Goal: Navigation & Orientation: Find specific page/section

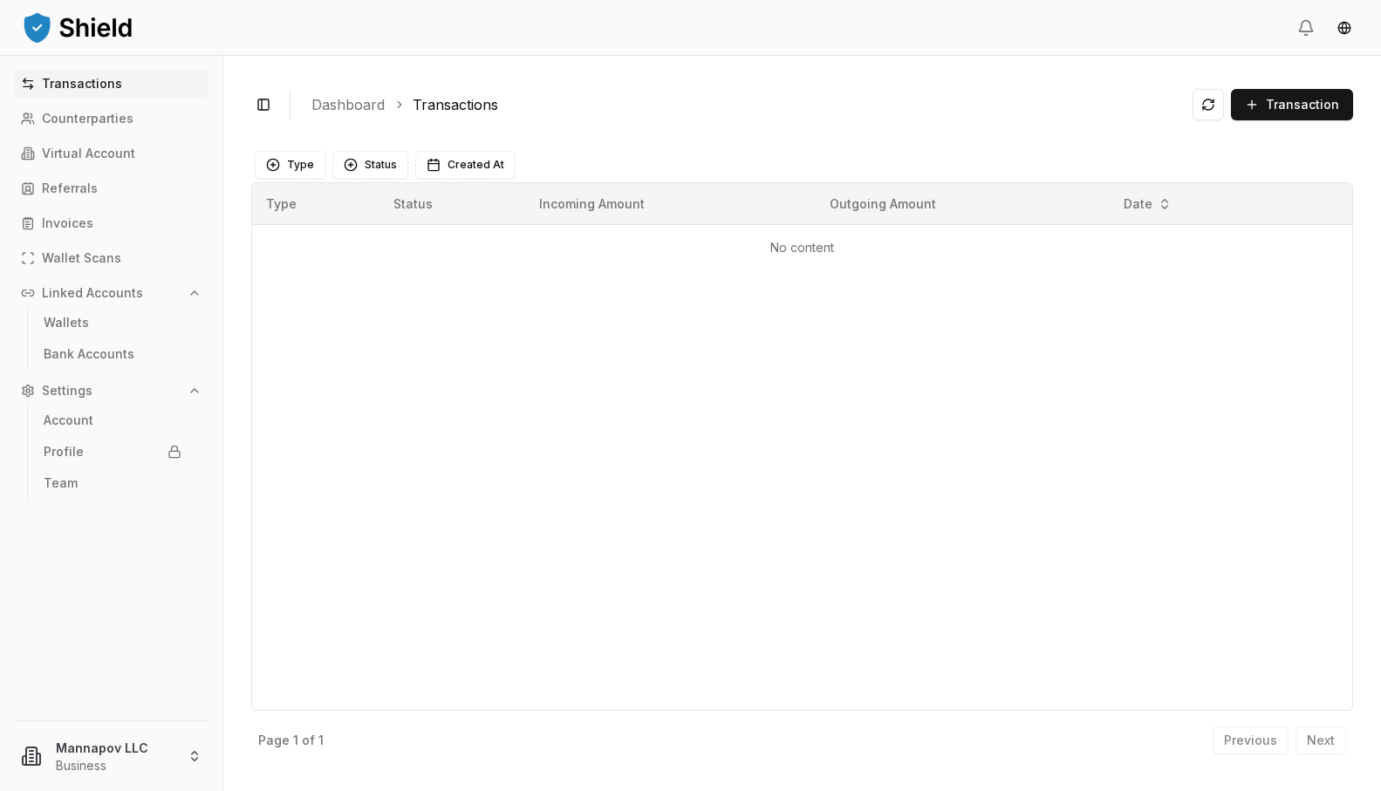
click at [491, 308] on div "Type Status Incoming Amount Outgoing Amount Date No content" at bounding box center [802, 446] width 1102 height 529
click at [1323, 108] on span "Transaction" at bounding box center [1302, 104] width 73 height 17
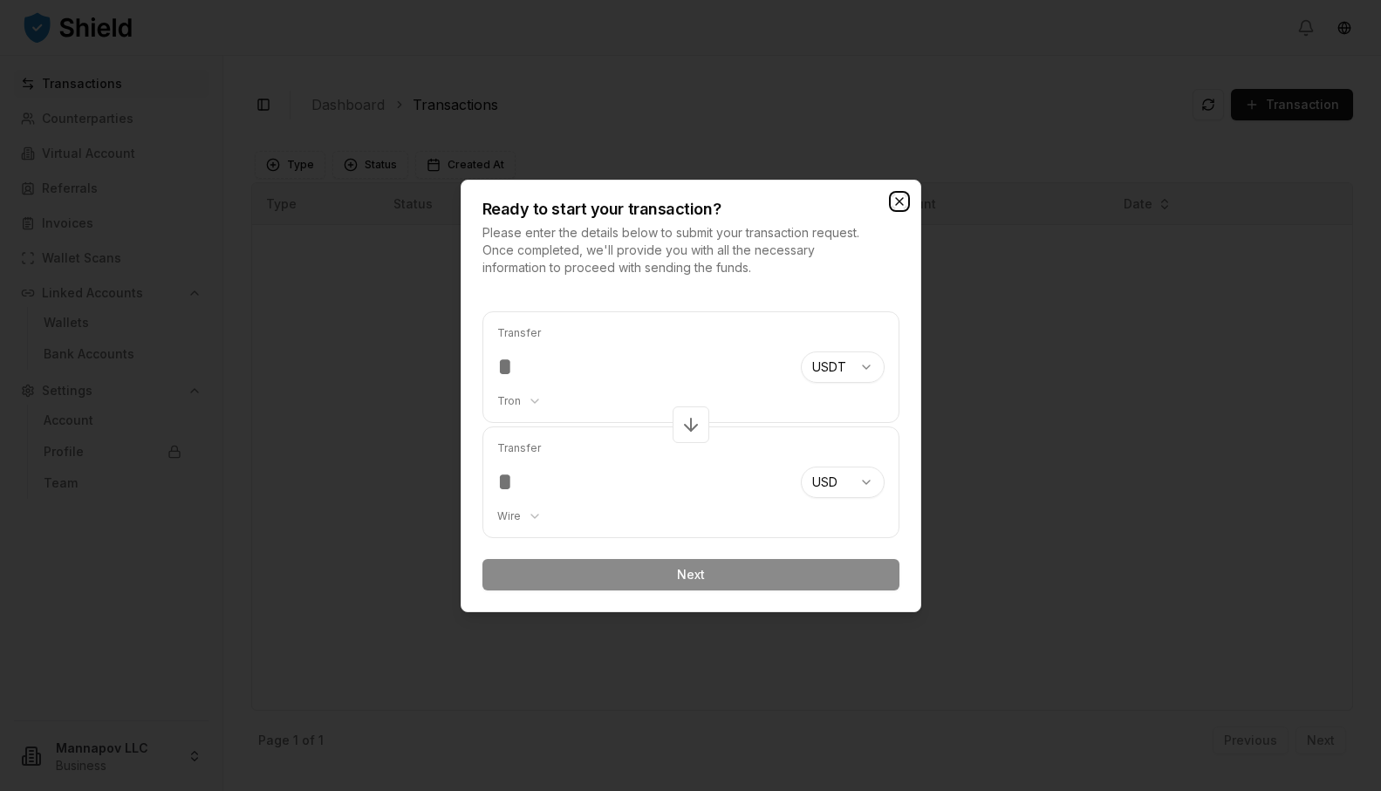
drag, startPoint x: 899, startPoint y: 198, endPoint x: 887, endPoint y: 198, distance: 12.2
click at [898, 198] on icon "button" at bounding box center [900, 202] width 14 height 14
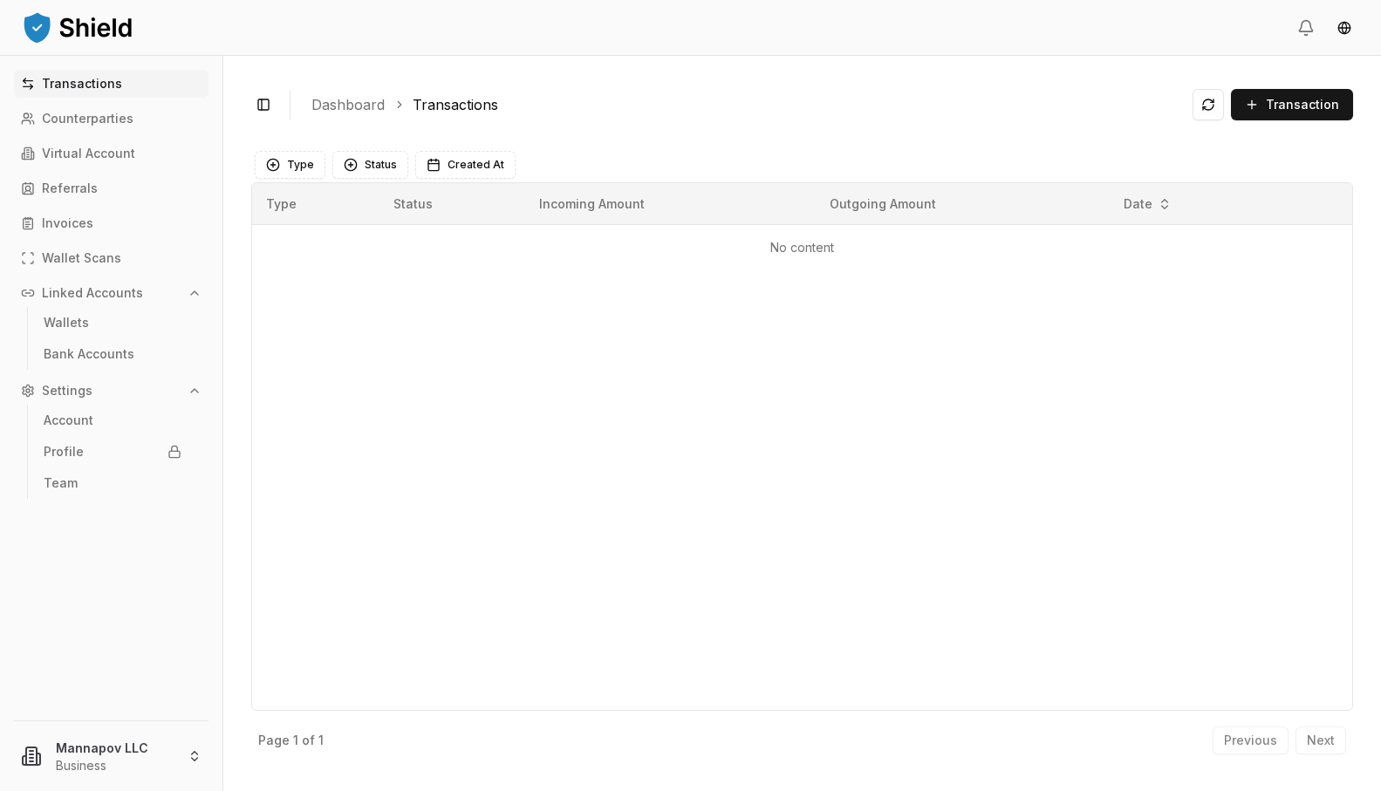
click at [45, 87] on p "Transactions" at bounding box center [82, 84] width 80 height 12
click at [79, 113] on p "Counterparties" at bounding box center [88, 119] width 92 height 12
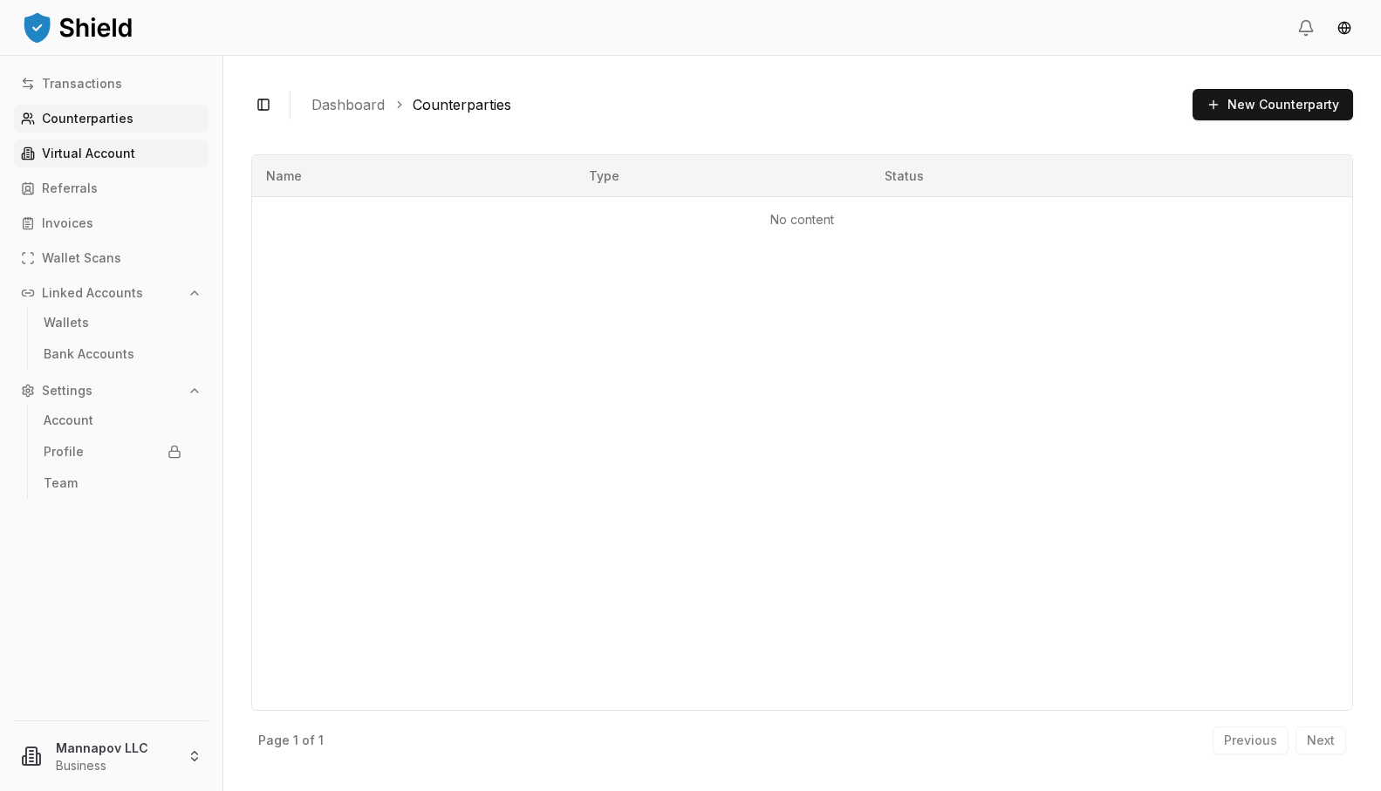
click at [90, 161] on link "Virtual Account" at bounding box center [111, 154] width 195 height 28
click at [97, 189] on link "Referrals" at bounding box center [111, 189] width 195 height 28
click at [71, 264] on p "Wallet Scans" at bounding box center [81, 258] width 79 height 12
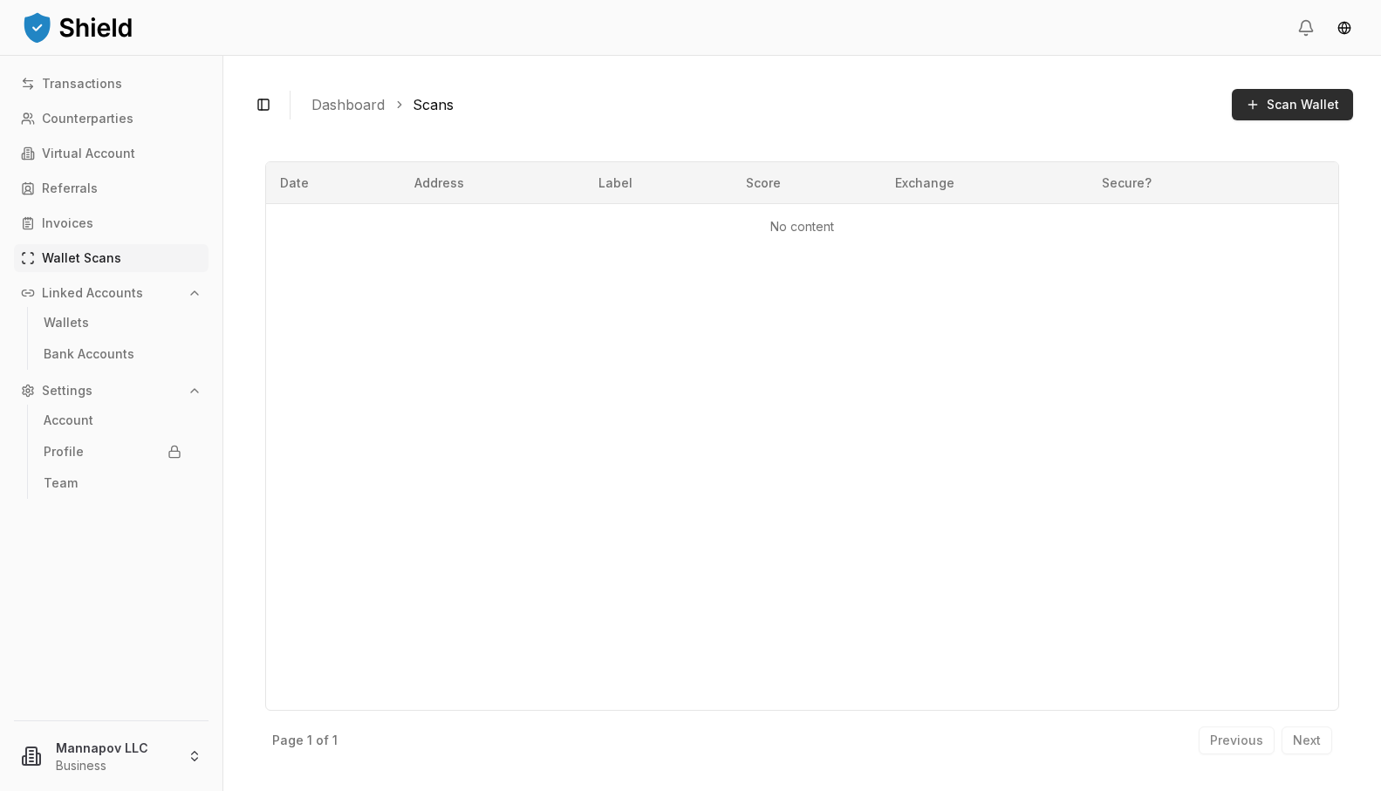
click at [1313, 113] on span "Scan Wallet" at bounding box center [1303, 104] width 72 height 17
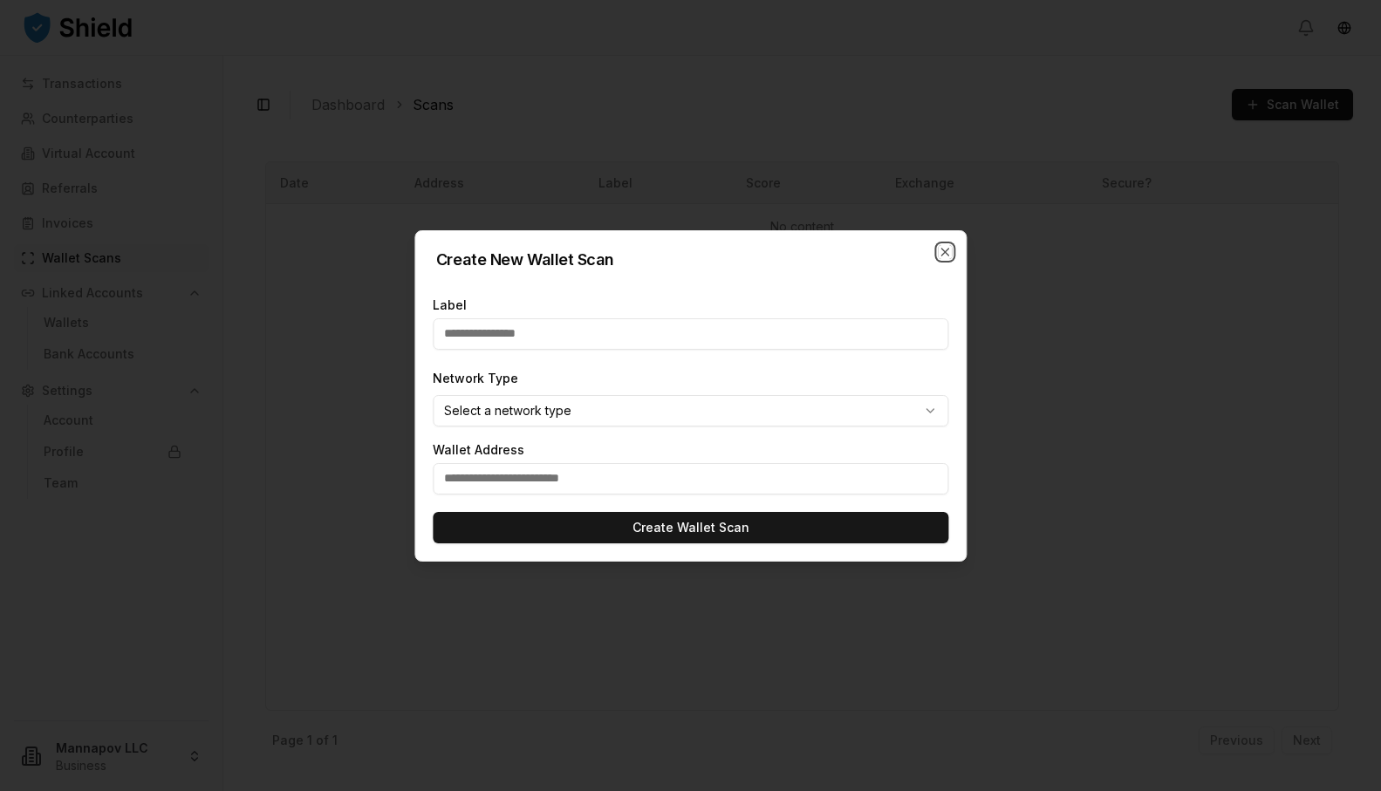
click at [945, 254] on icon "button" at bounding box center [945, 252] width 14 height 14
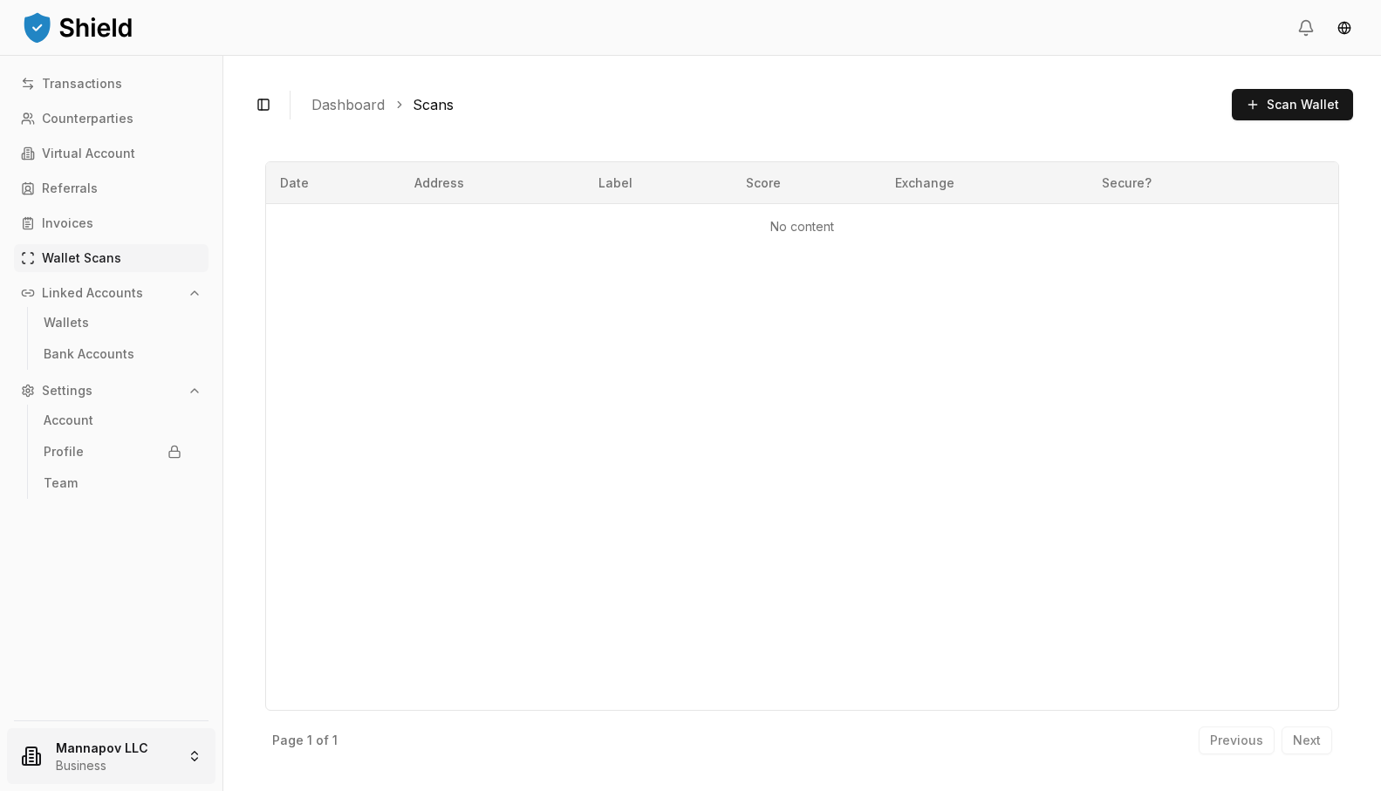
click at [88, 753] on html "Transactions Counterparties Virtual Account Referrals Invoices Wallet Scans Lin…" at bounding box center [690, 395] width 1381 height 791
click at [1348, 26] on html "Transactions Counterparties Virtual Account Referrals Invoices Wallet Scans Lin…" at bounding box center [690, 395] width 1381 height 791
click at [1346, 28] on html "Transactions Counterparties Virtual Account Referrals Invoices Wallet Scans Lin…" at bounding box center [690, 395] width 1381 height 791
click at [86, 752] on html "Transactions Counterparties Virtual Account Referrals Invoices Wallet Scans Lin…" at bounding box center [690, 395] width 1381 height 791
click at [65, 113] on p "Counterparties" at bounding box center [88, 119] width 92 height 12
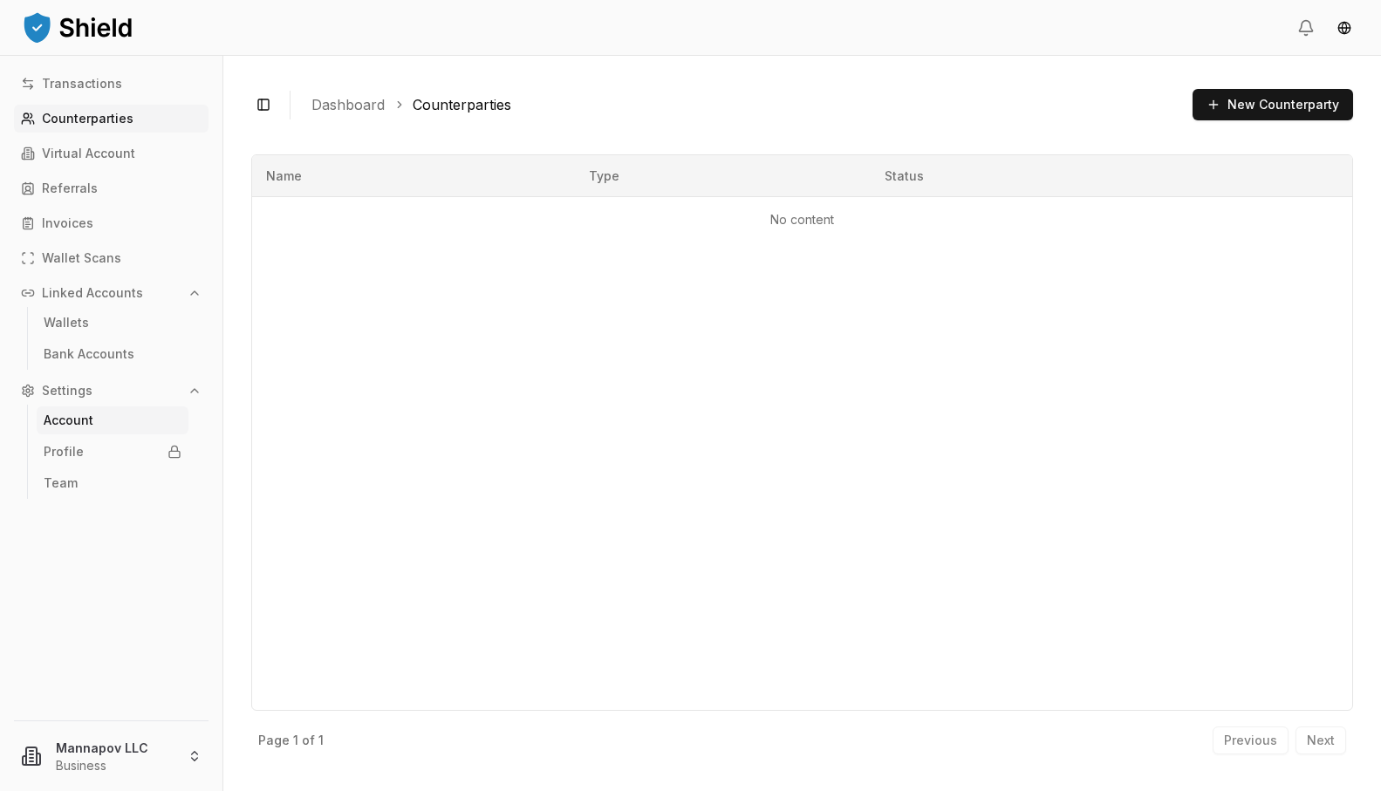
click at [63, 423] on p "Account" at bounding box center [69, 421] width 50 height 12
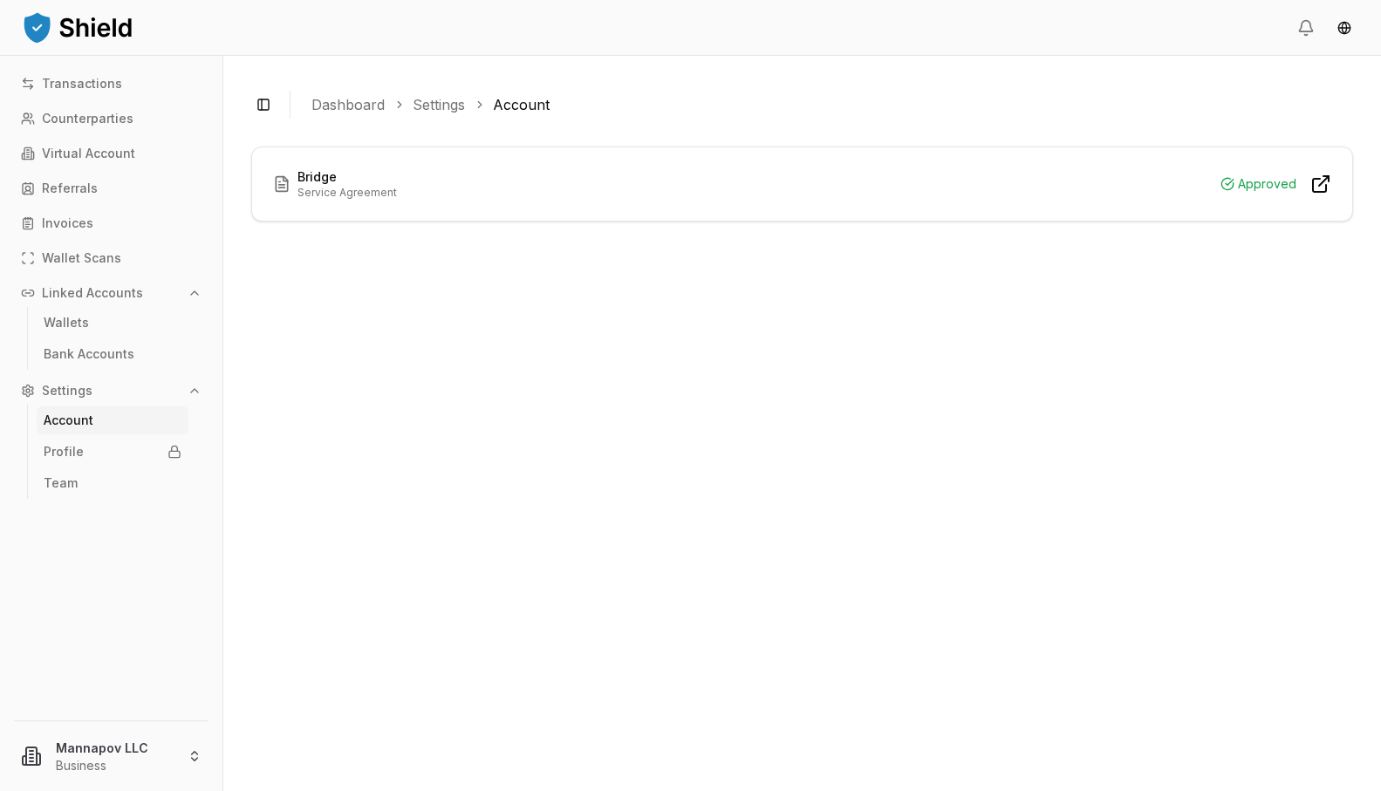
click at [345, 183] on h3 "Bridge" at bounding box center [347, 176] width 99 height 17
click at [1326, 188] on icon at bounding box center [1319, 185] width 13 height 13
click at [79, 26] on img at bounding box center [77, 27] width 113 height 35
click at [68, 223] on p "Invoices" at bounding box center [67, 223] width 51 height 12
